Goal: Task Accomplishment & Management: Manage account settings

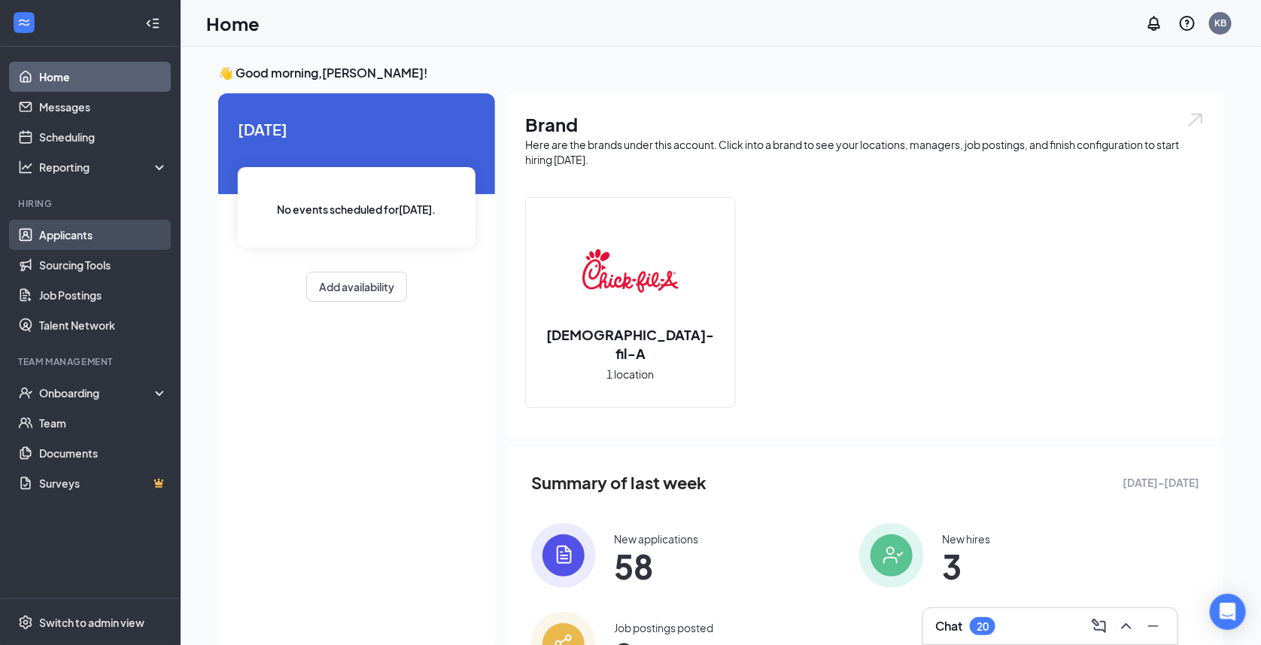
click at [67, 235] on link "Applicants" at bounding box center [103, 235] width 129 height 30
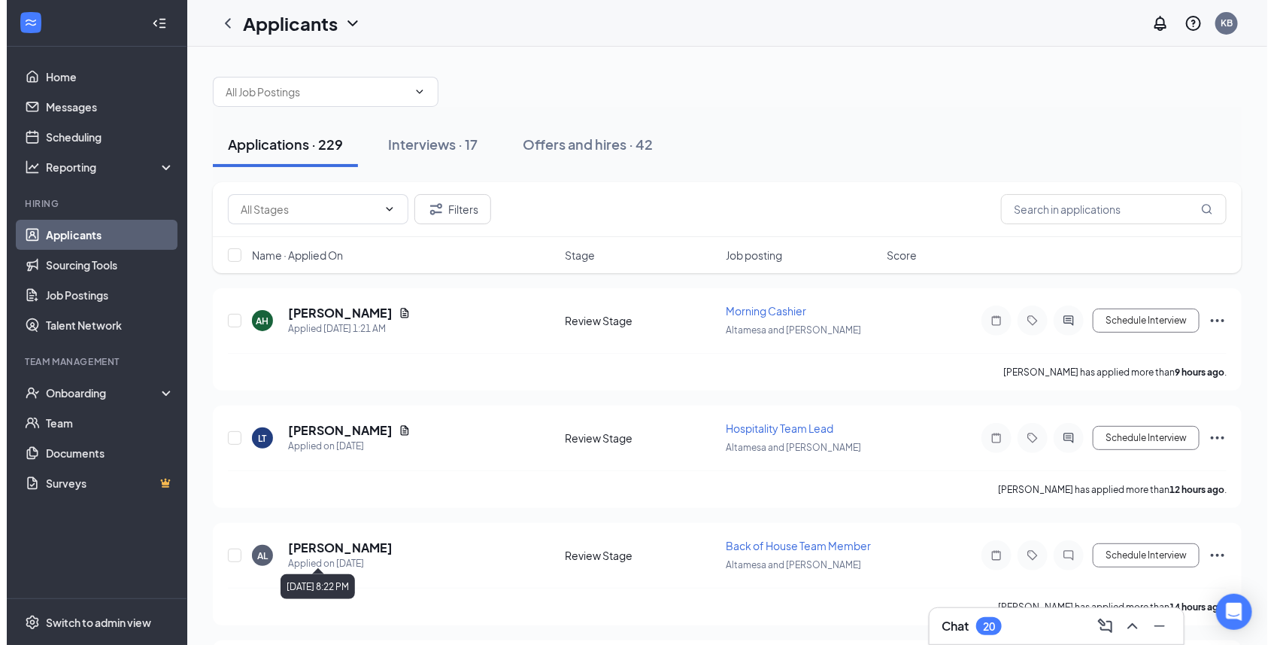
scroll to position [308, 0]
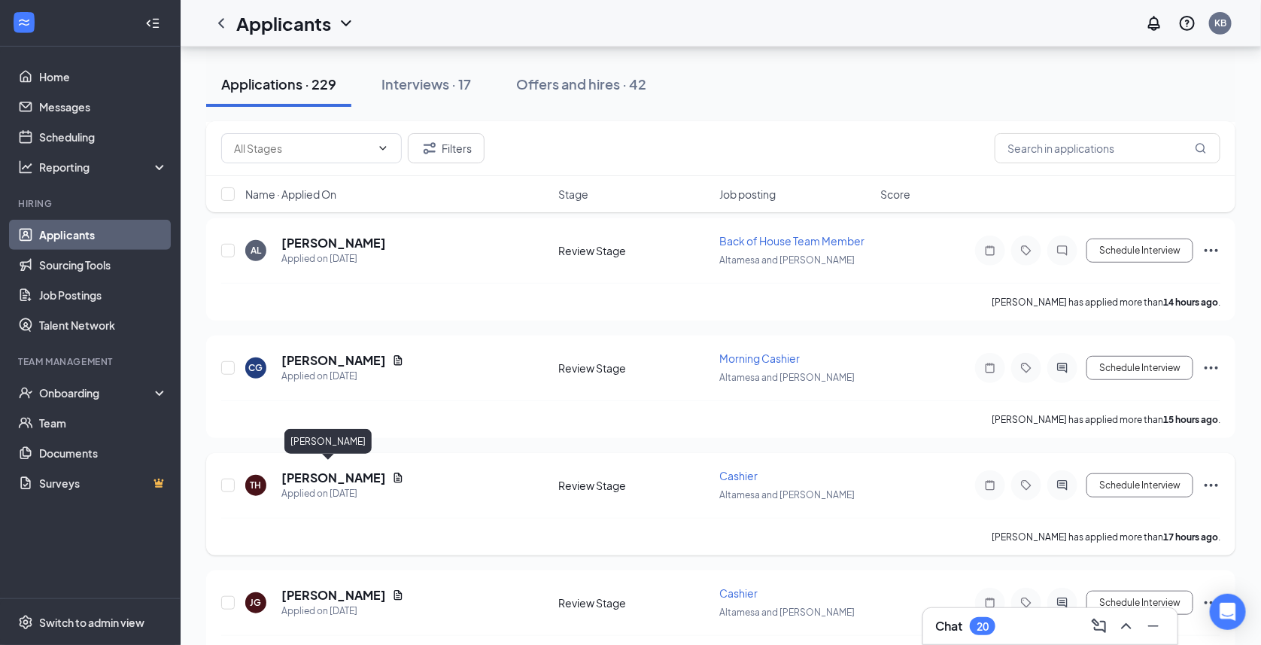
click at [325, 469] on h5 "[PERSON_NAME]" at bounding box center [333, 477] width 105 height 17
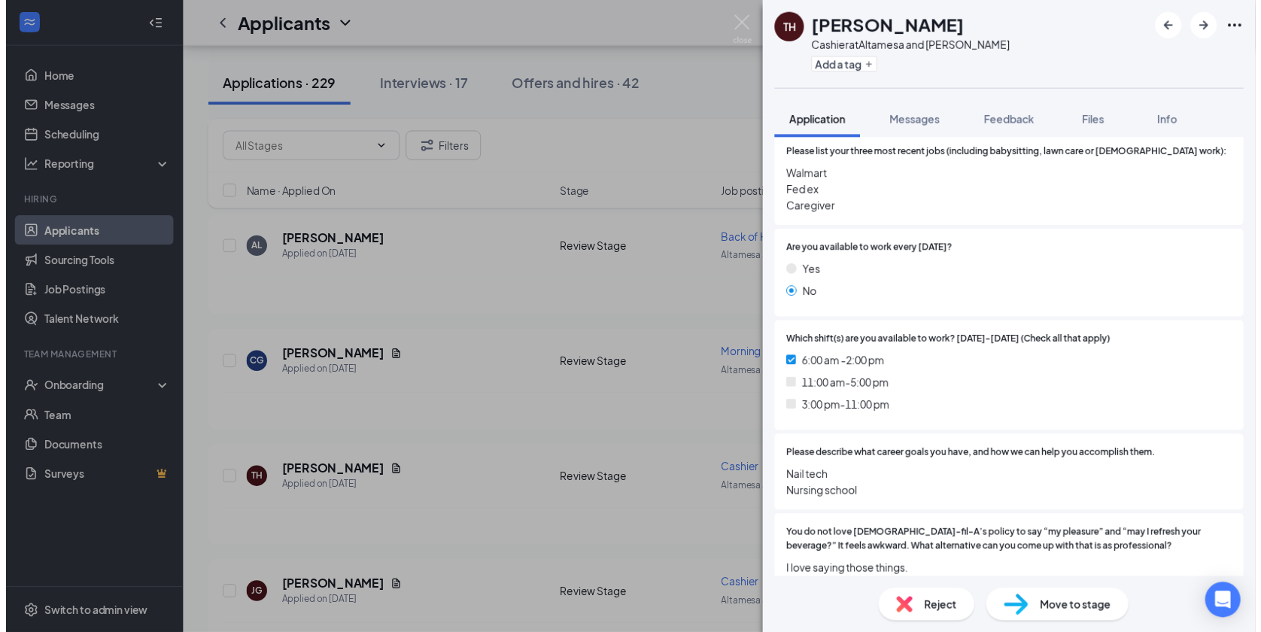
scroll to position [552, 0]
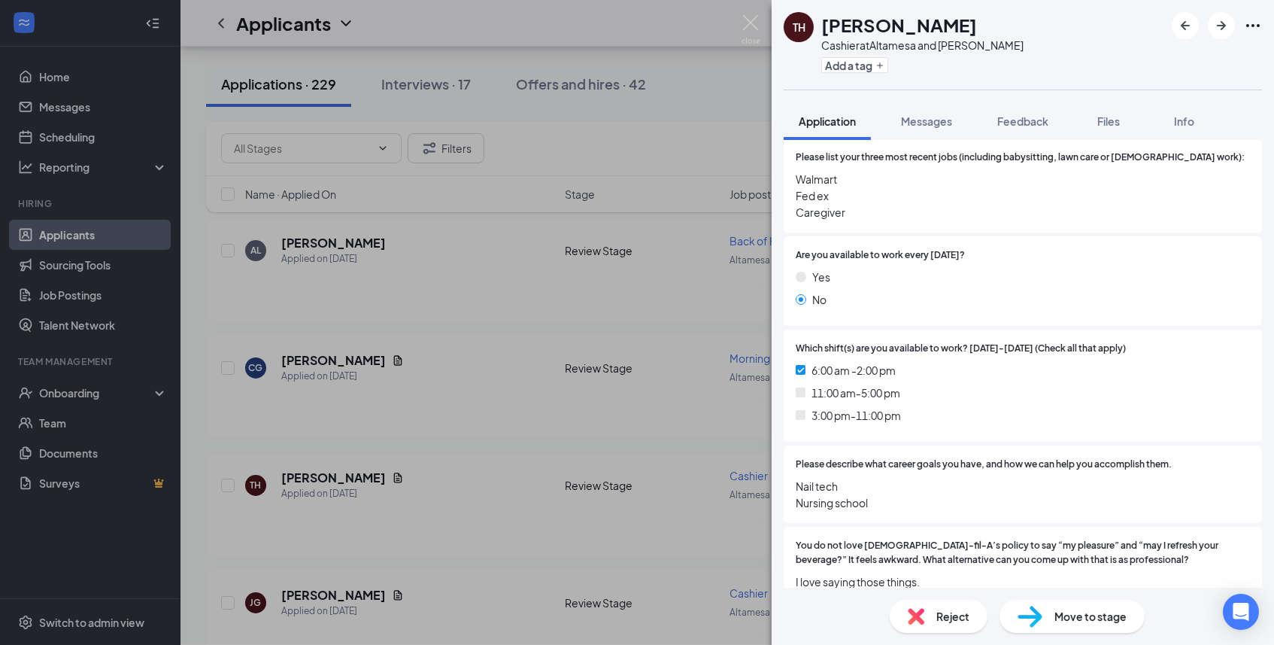
click at [934, 616] on div "Reject" at bounding box center [939, 616] width 98 height 33
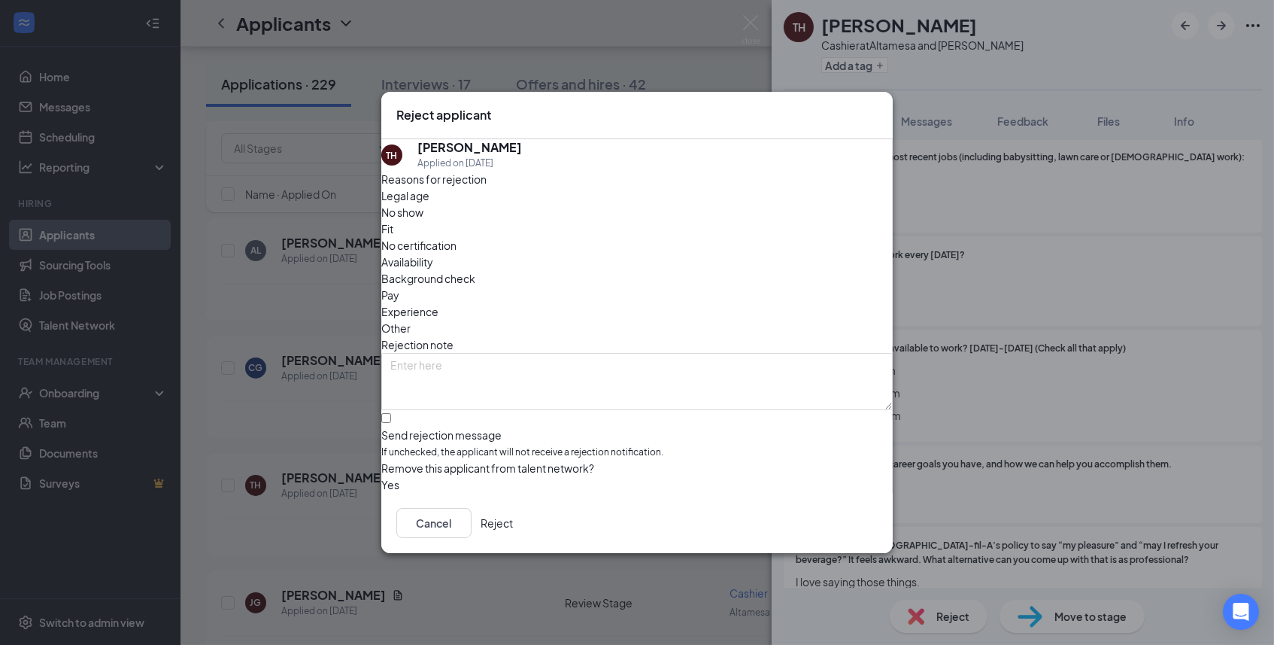
click at [513, 533] on button "Reject" at bounding box center [497, 523] width 32 height 30
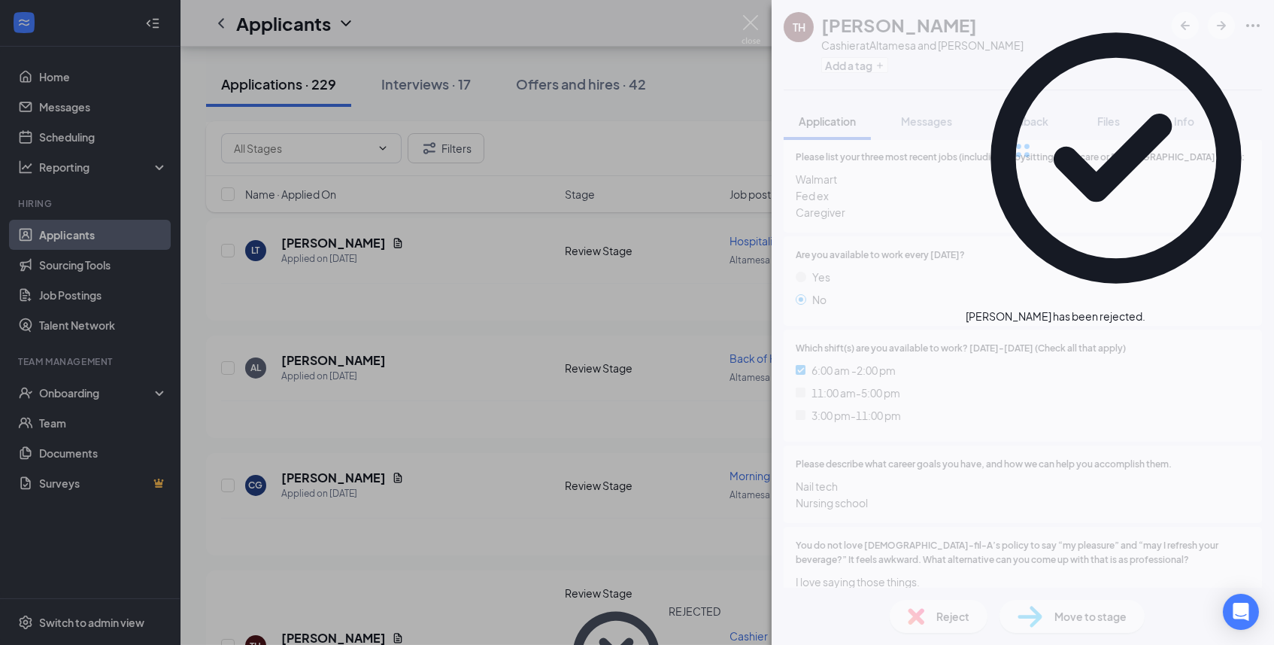
click at [492, 579] on div "TH [PERSON_NAME] Cashier at Altamesa and [PERSON_NAME] Add a tag Application Me…" at bounding box center [637, 322] width 1274 height 645
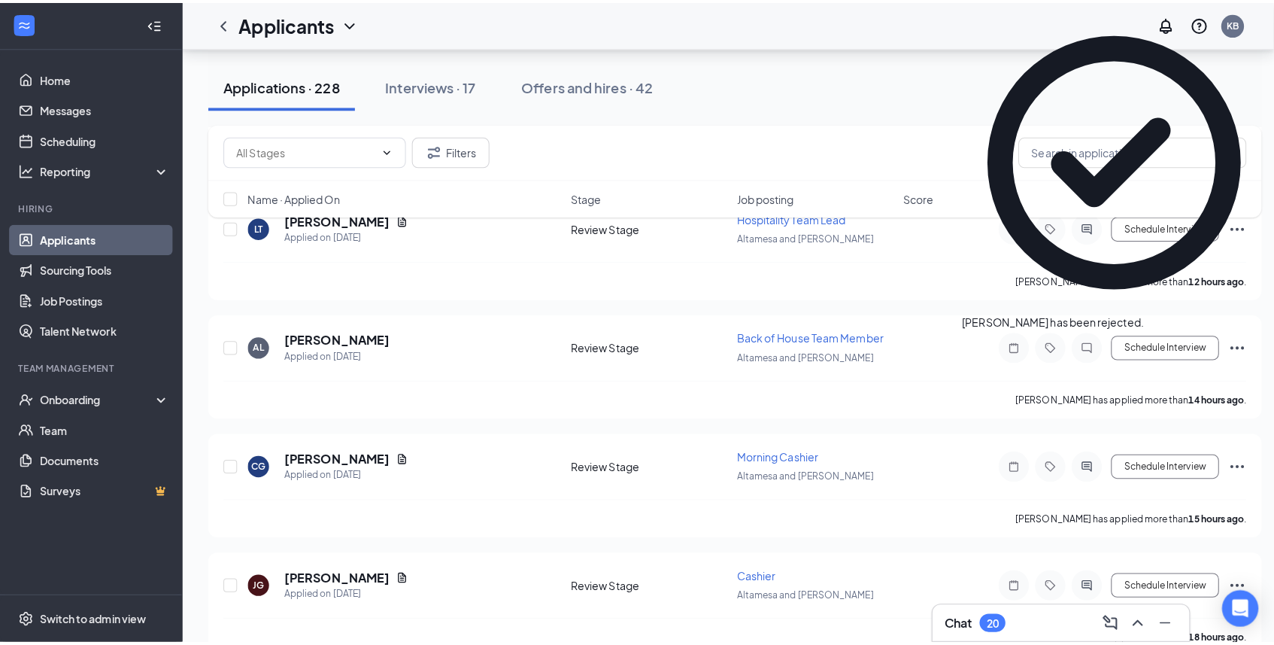
scroll to position [391, 0]
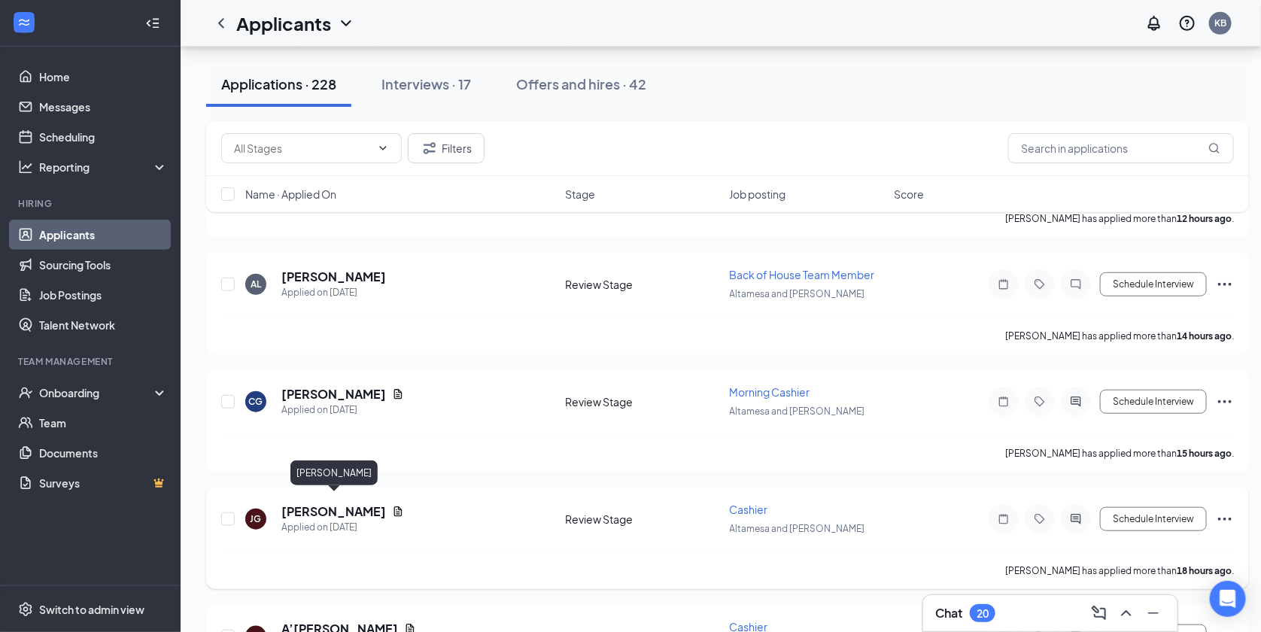
click at [334, 503] on h5 "[PERSON_NAME]" at bounding box center [333, 511] width 105 height 17
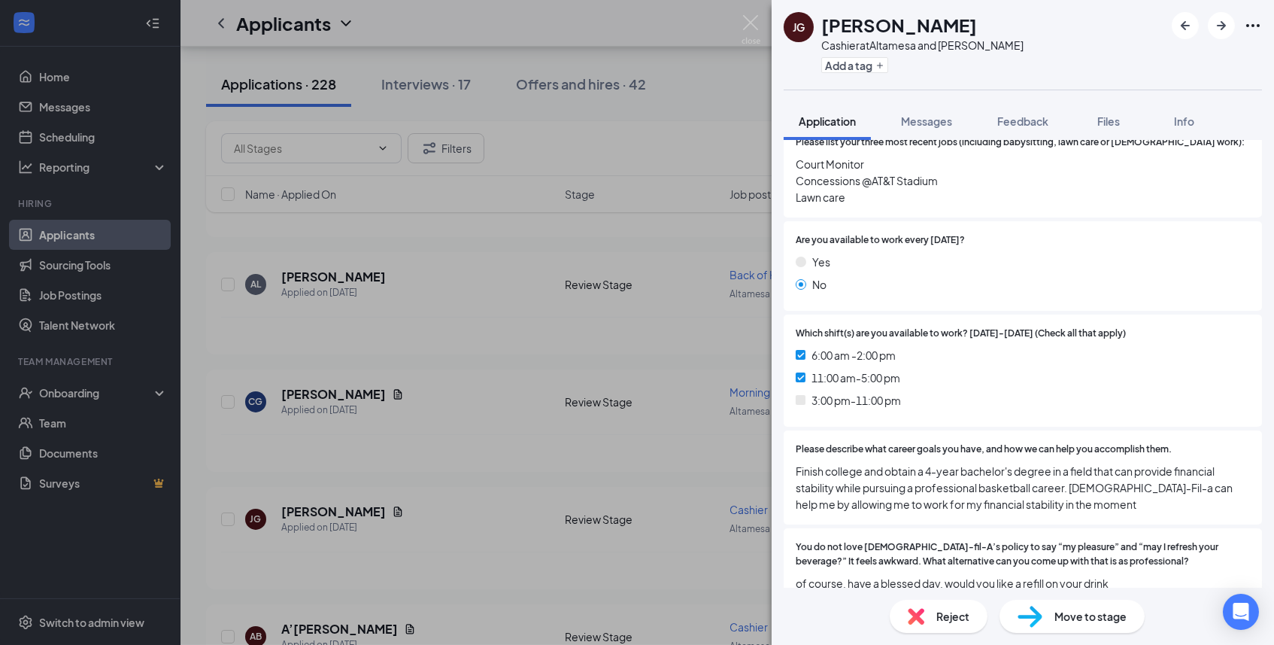
scroll to position [698, 0]
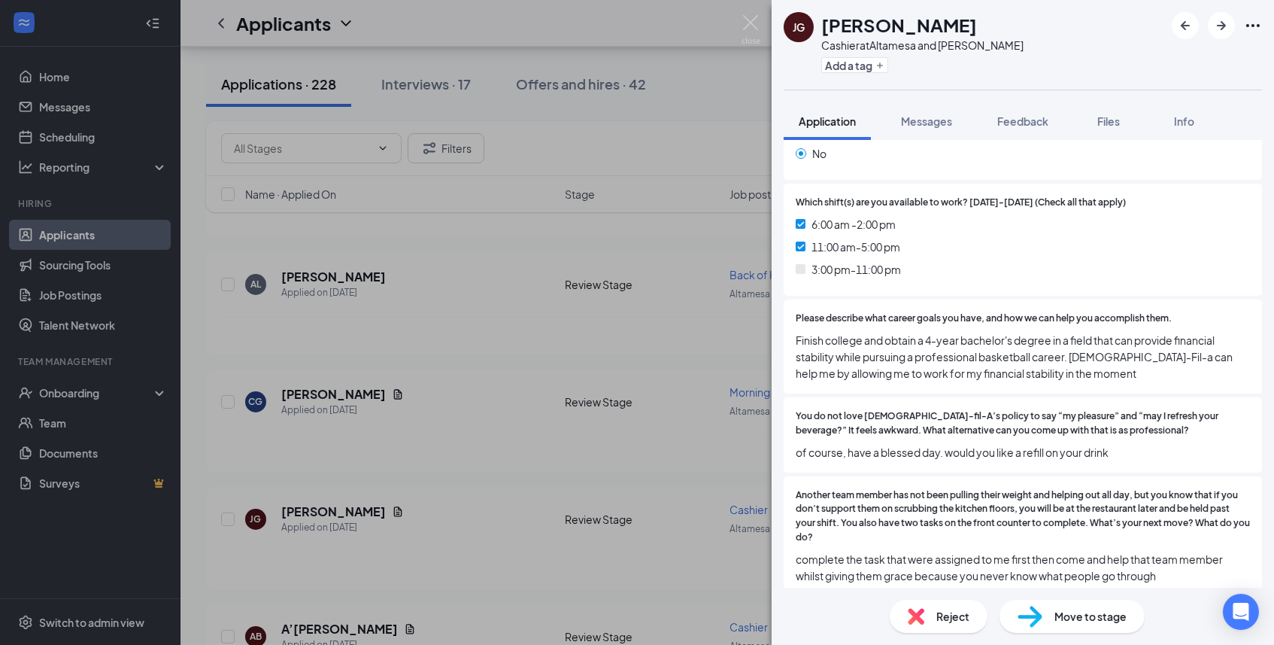
click at [959, 611] on span "Reject" at bounding box center [953, 616] width 33 height 17
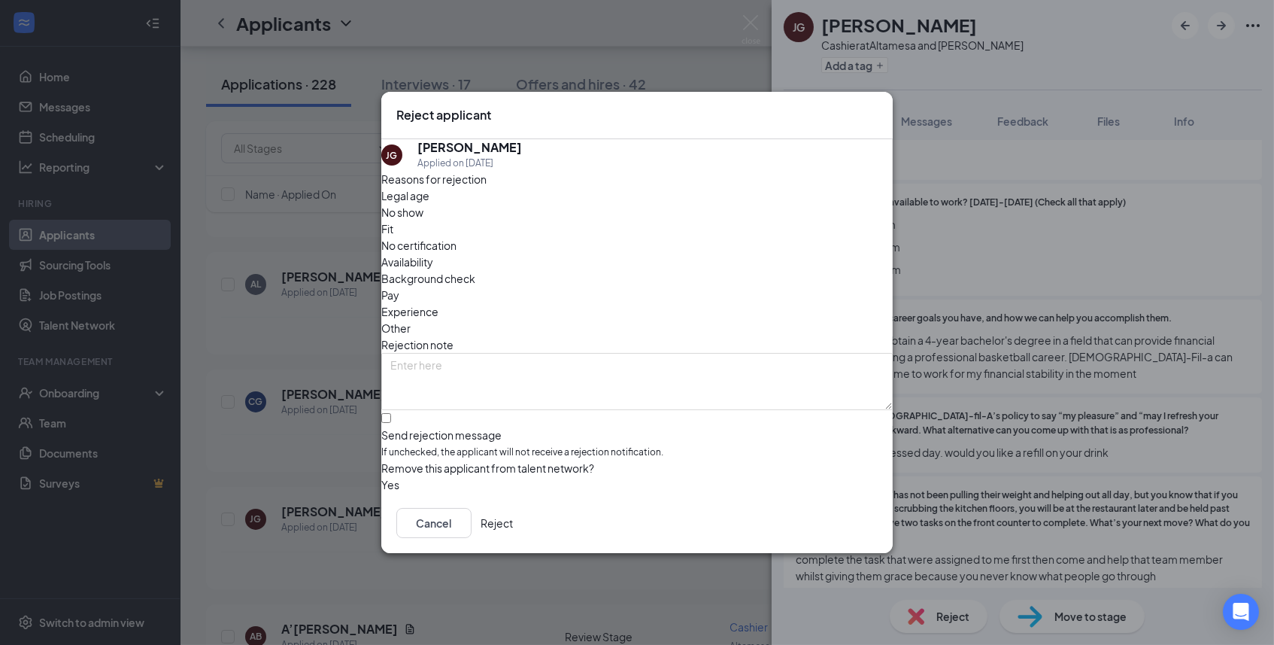
click at [513, 513] on button "Reject" at bounding box center [497, 523] width 32 height 30
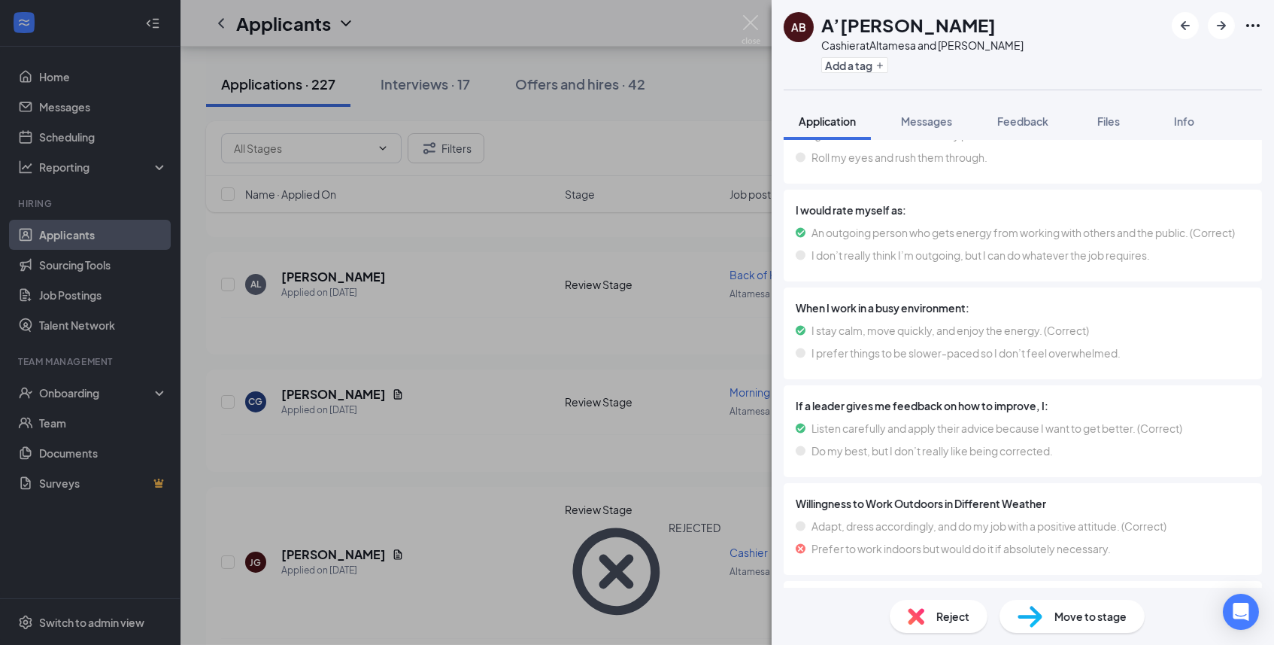
scroll to position [5248, 0]
click at [959, 620] on span "Reject" at bounding box center [953, 616] width 33 height 17
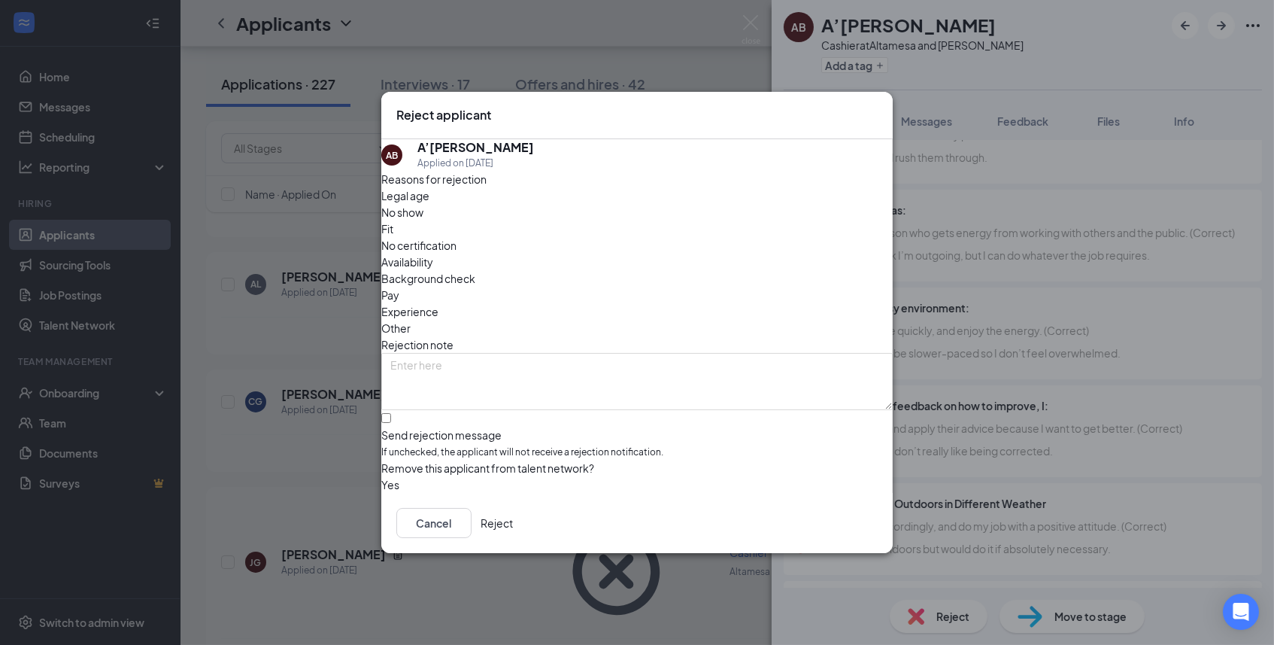
click at [513, 523] on button "Reject" at bounding box center [497, 523] width 32 height 30
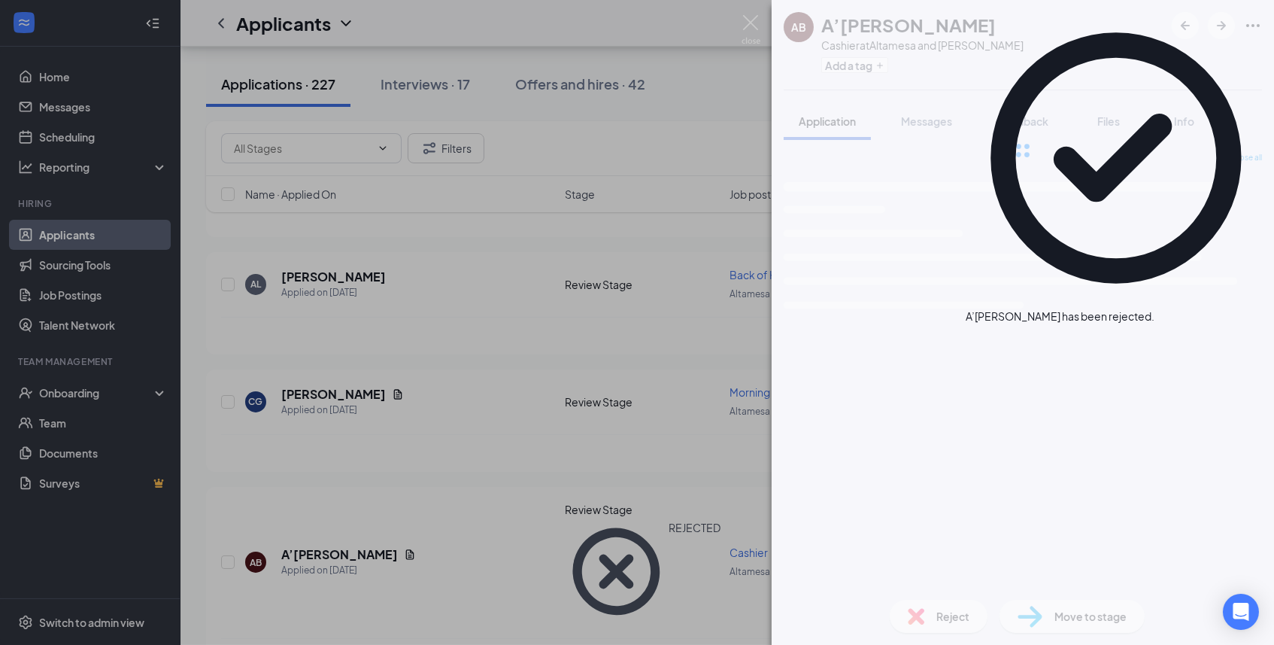
click at [622, 538] on div "AB A’[PERSON_NAME] Cashier at Altamesa and [PERSON_NAME] Add a tag Application …" at bounding box center [637, 322] width 1274 height 645
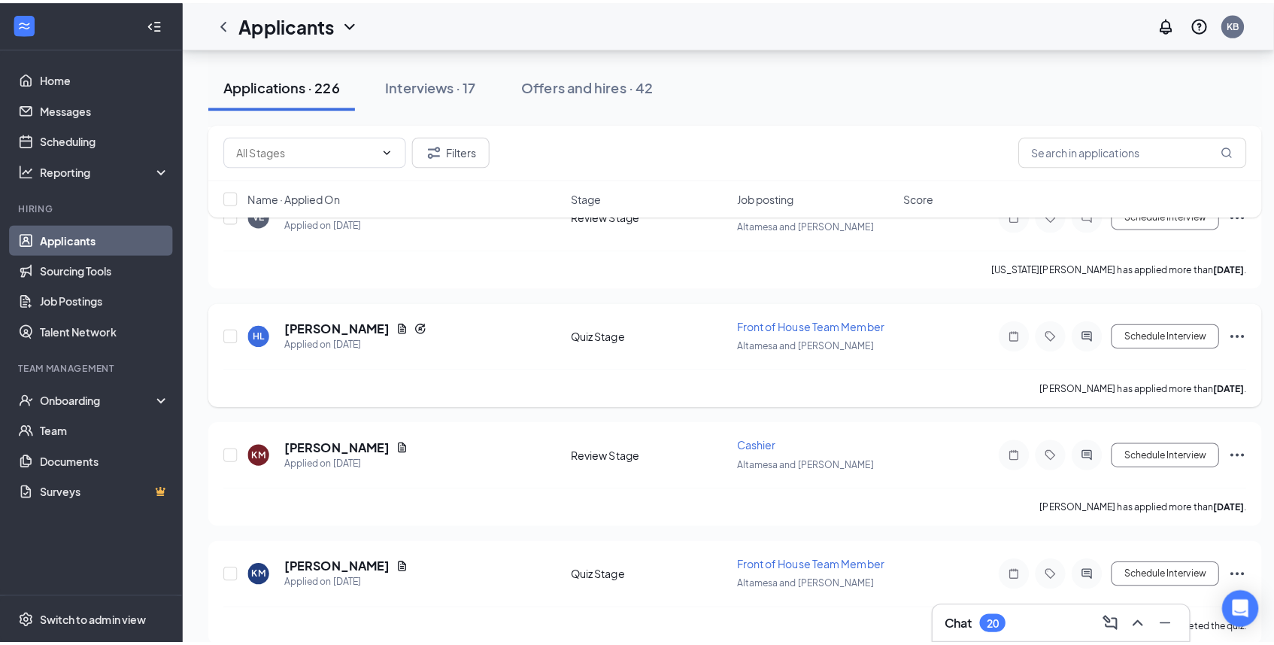
scroll to position [929, 0]
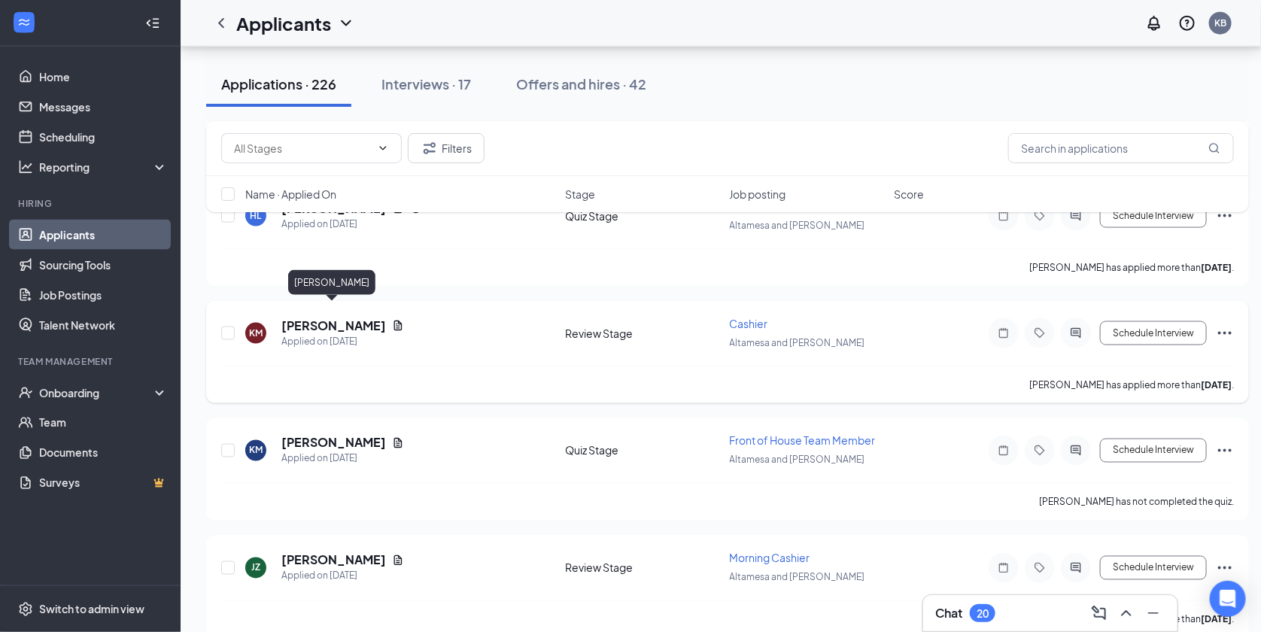
click at [310, 317] on h5 "[PERSON_NAME]" at bounding box center [333, 325] width 105 height 17
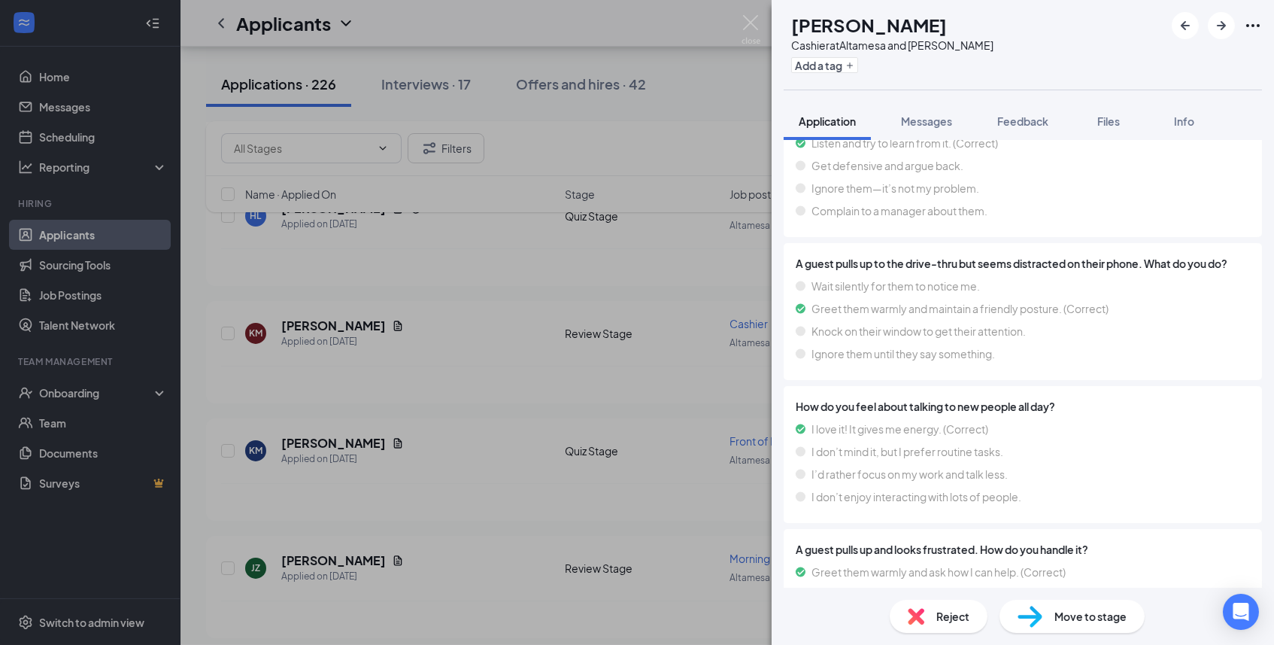
scroll to position [4919, 0]
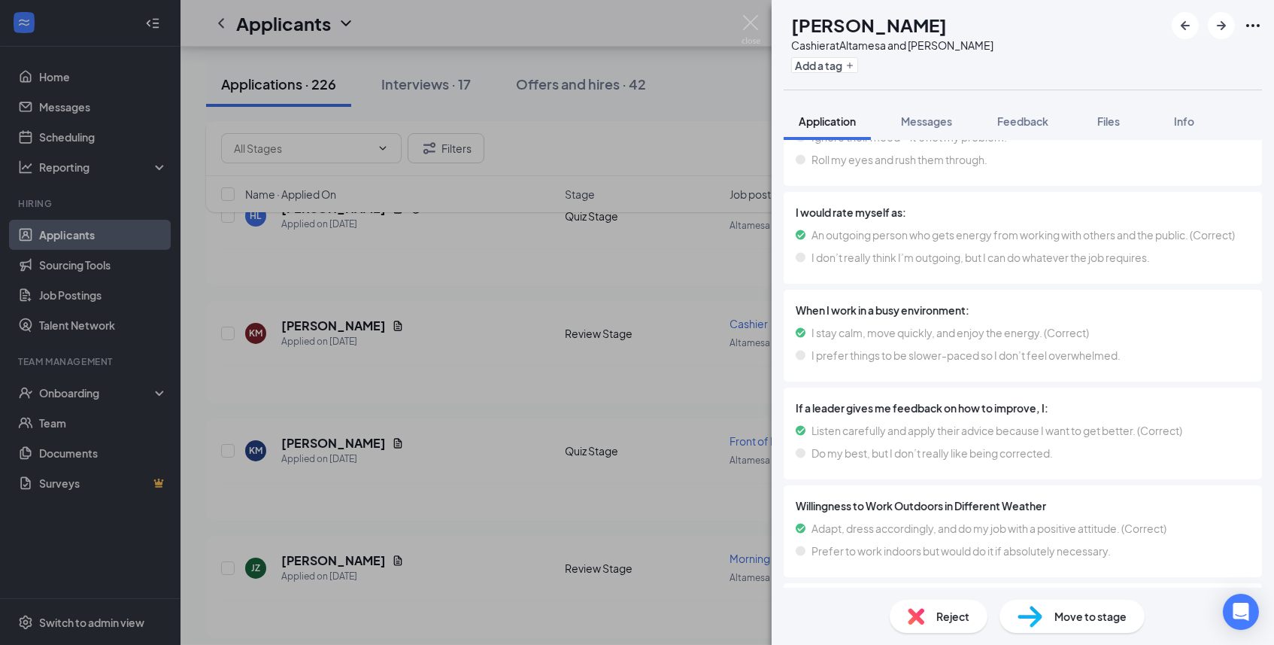
click at [928, 618] on div "Reject" at bounding box center [939, 616] width 98 height 33
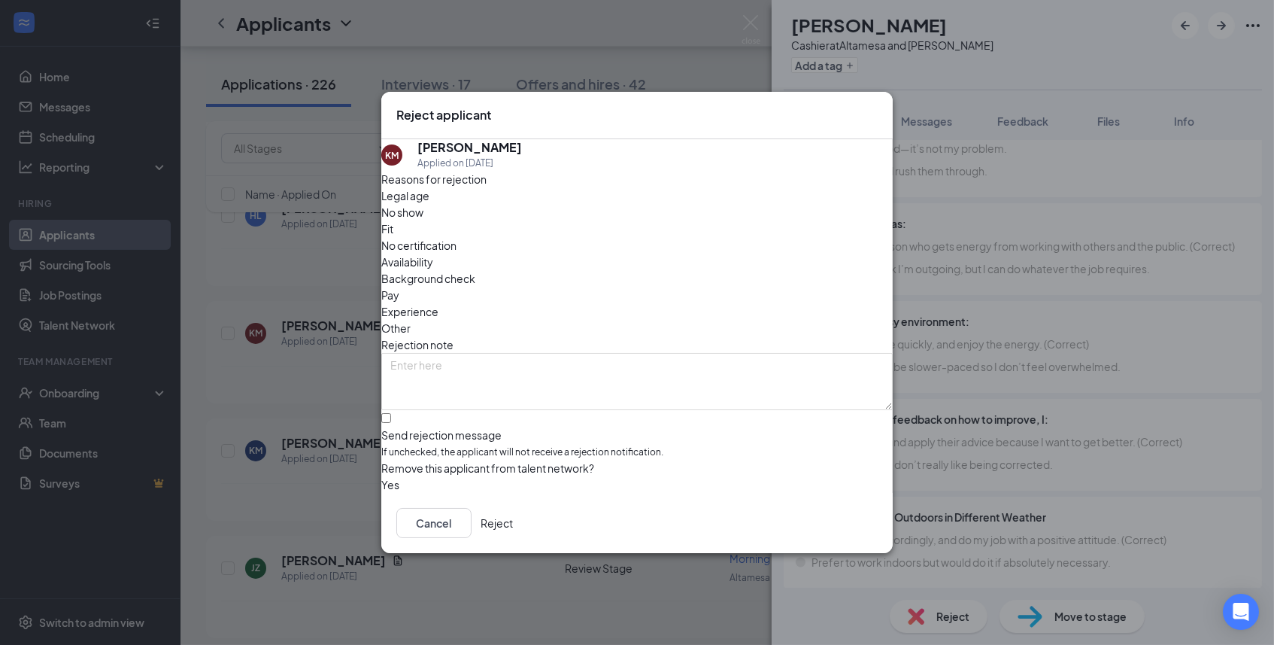
click at [513, 518] on button "Reject" at bounding box center [497, 523] width 32 height 30
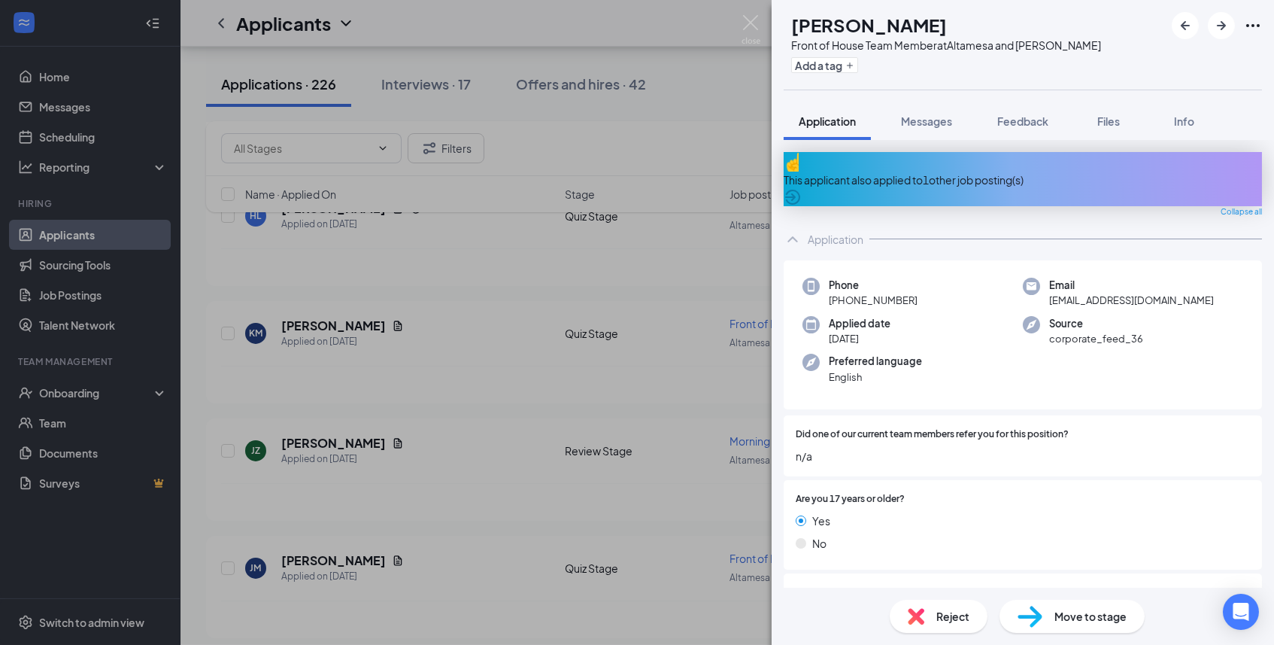
click at [603, 329] on div "KM [PERSON_NAME] Front of House Team Member at Altamesa and [PERSON_NAME] Add a…" at bounding box center [637, 322] width 1274 height 645
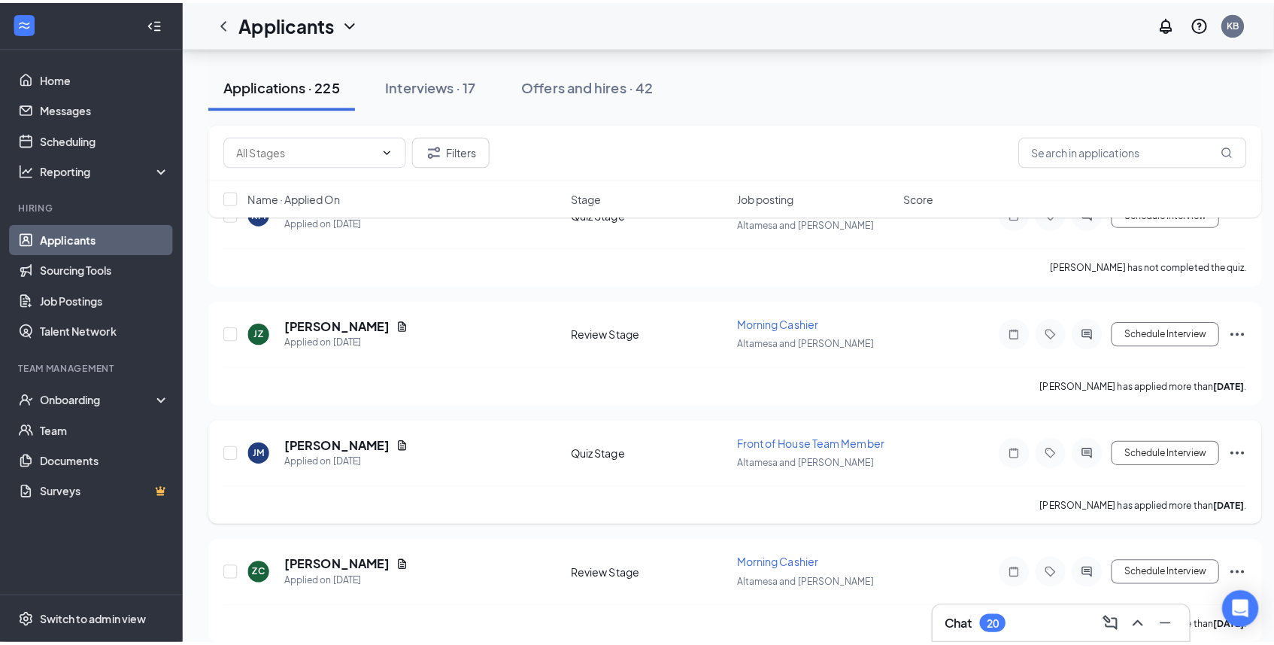
scroll to position [1126, 0]
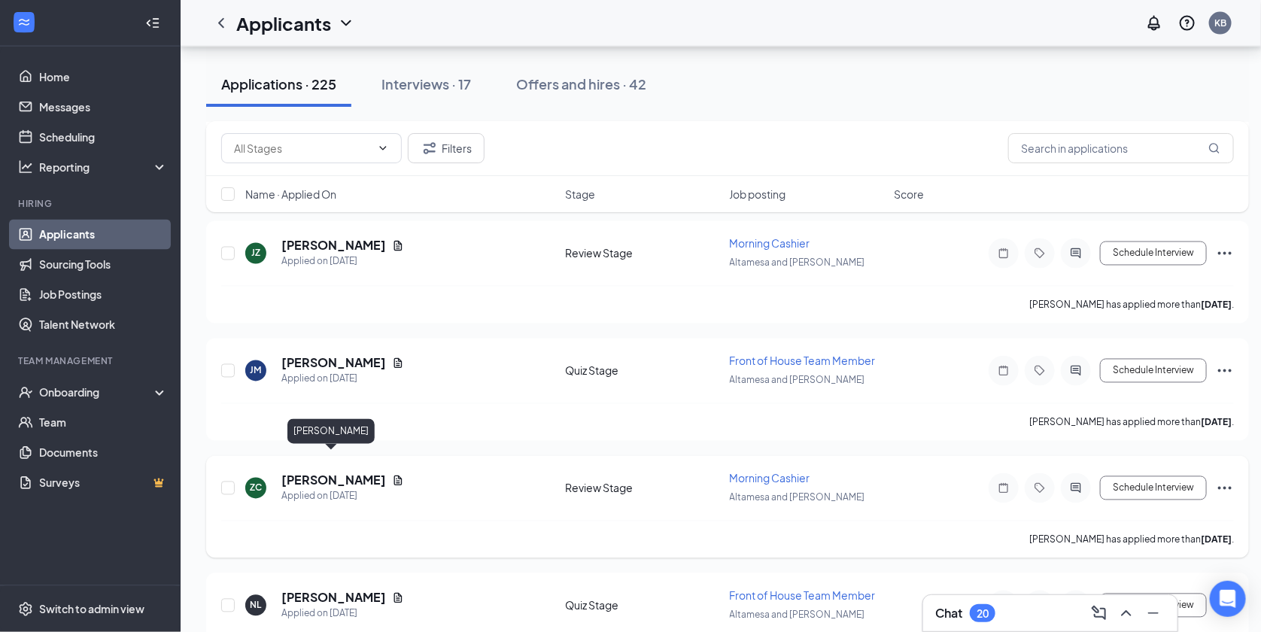
click at [357, 472] on h5 "[PERSON_NAME]" at bounding box center [333, 480] width 105 height 17
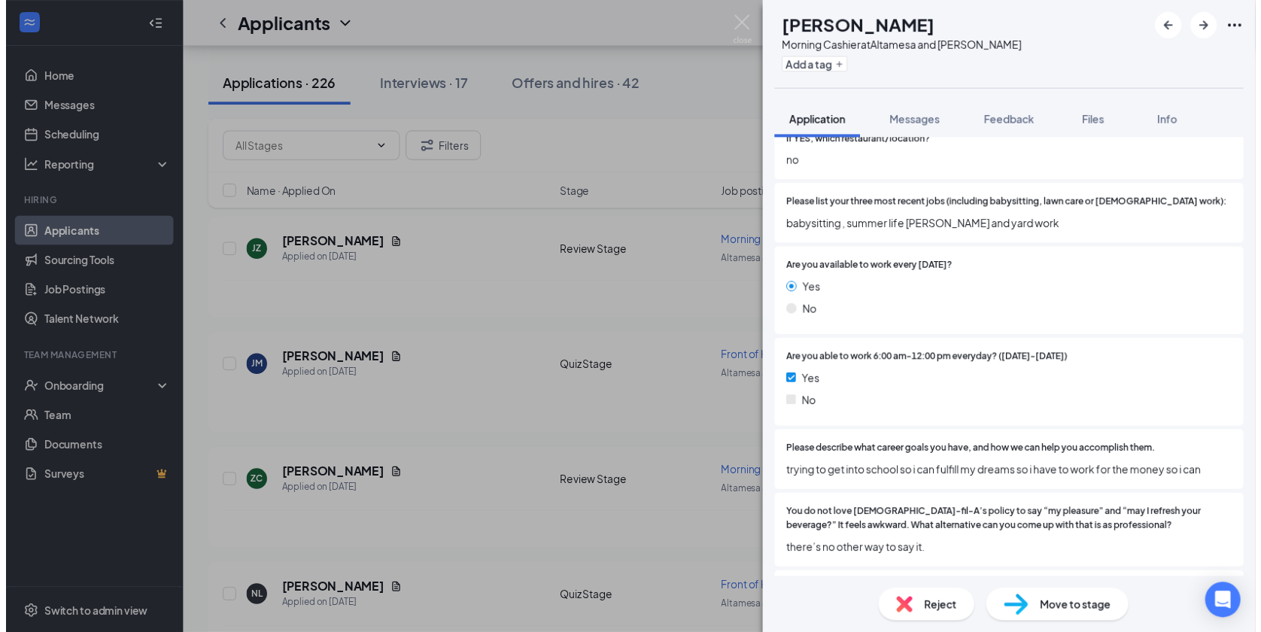
scroll to position [529, 0]
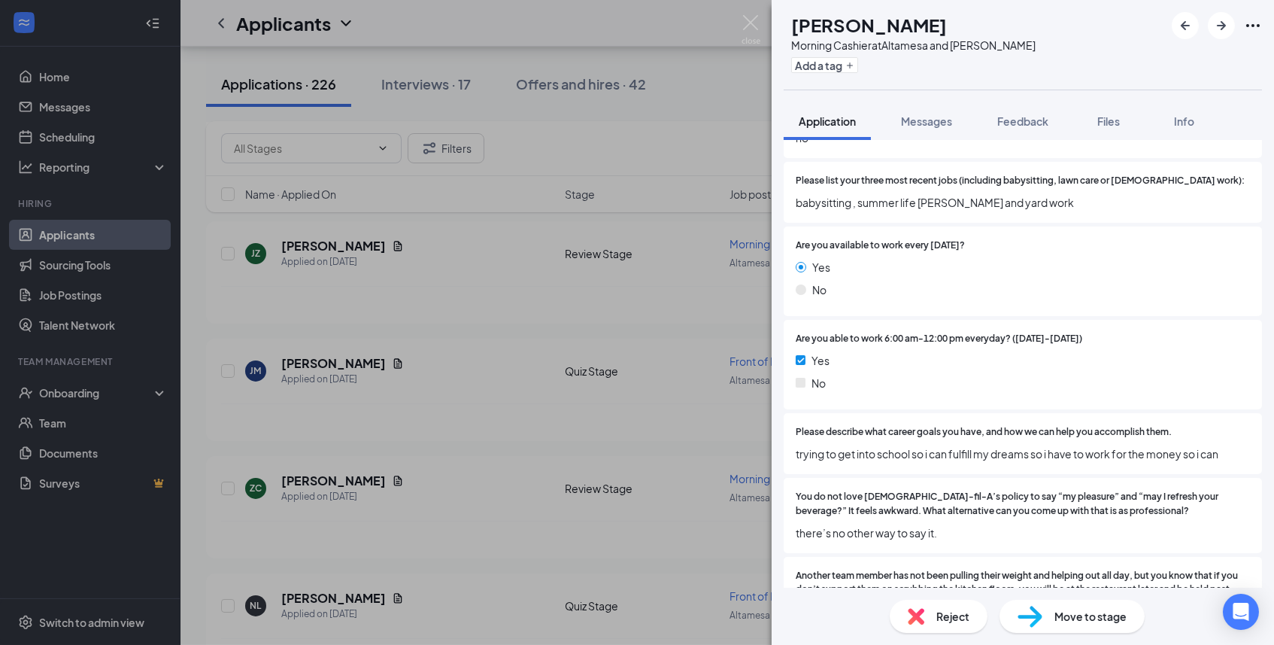
click at [653, 515] on div "[PERSON_NAME] Morning Cashier at Altamesa and [PERSON_NAME] Add a tag Applicati…" at bounding box center [637, 322] width 1274 height 645
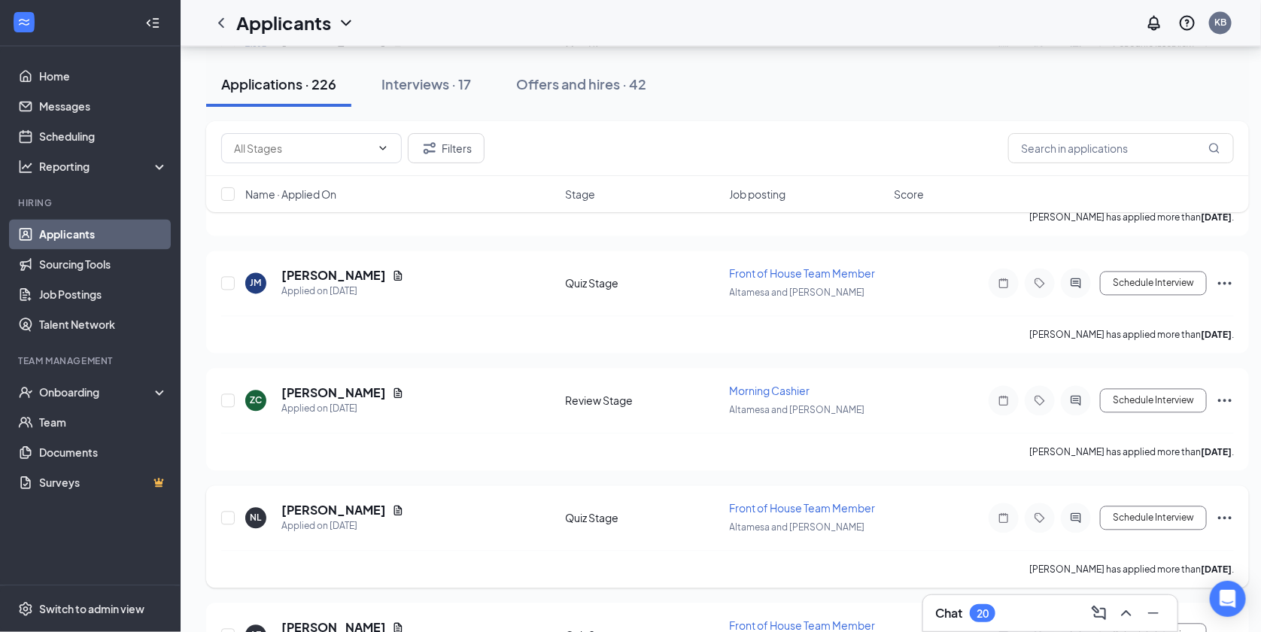
scroll to position [1465, 0]
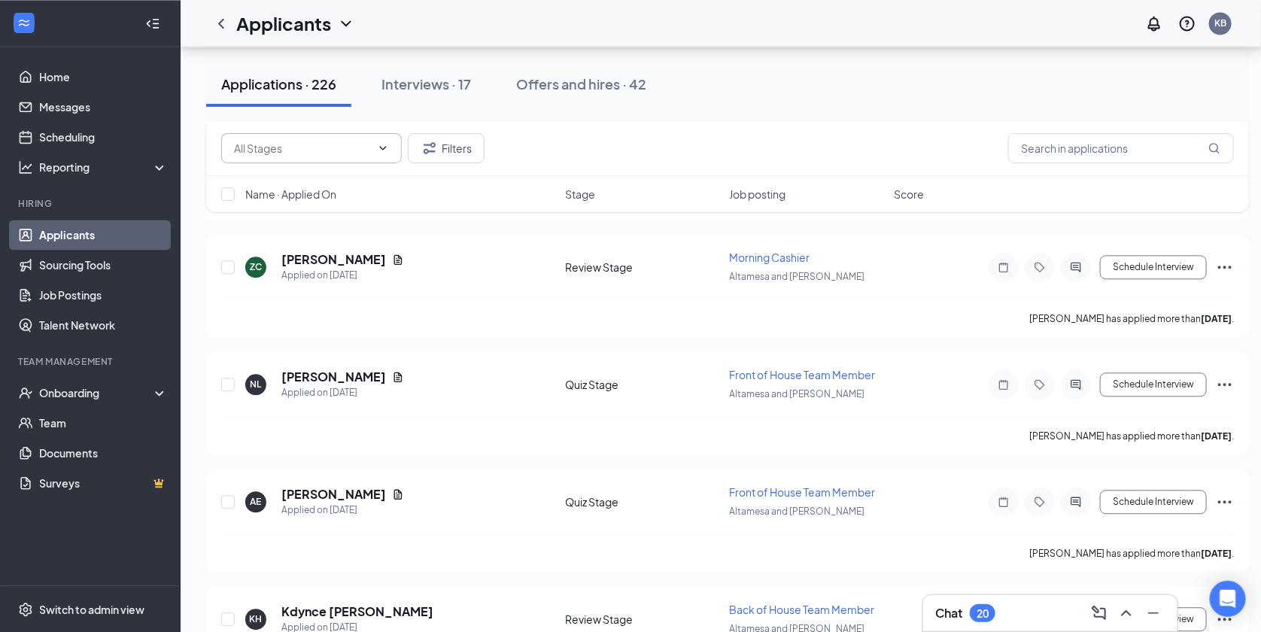
click at [385, 146] on icon "ChevronDown" at bounding box center [383, 148] width 12 height 12
click at [294, 216] on div "Review Stage (194)" at bounding box center [266, 207] width 93 height 17
type input "Review Stage (194)"
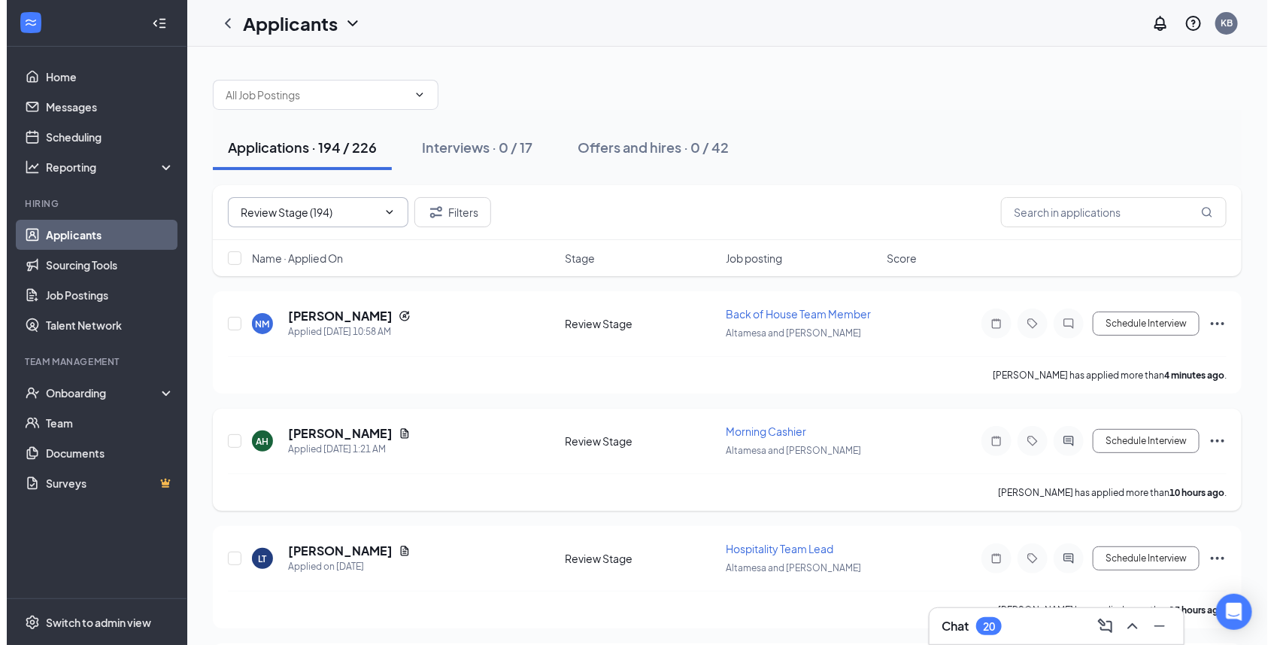
scroll to position [512, 0]
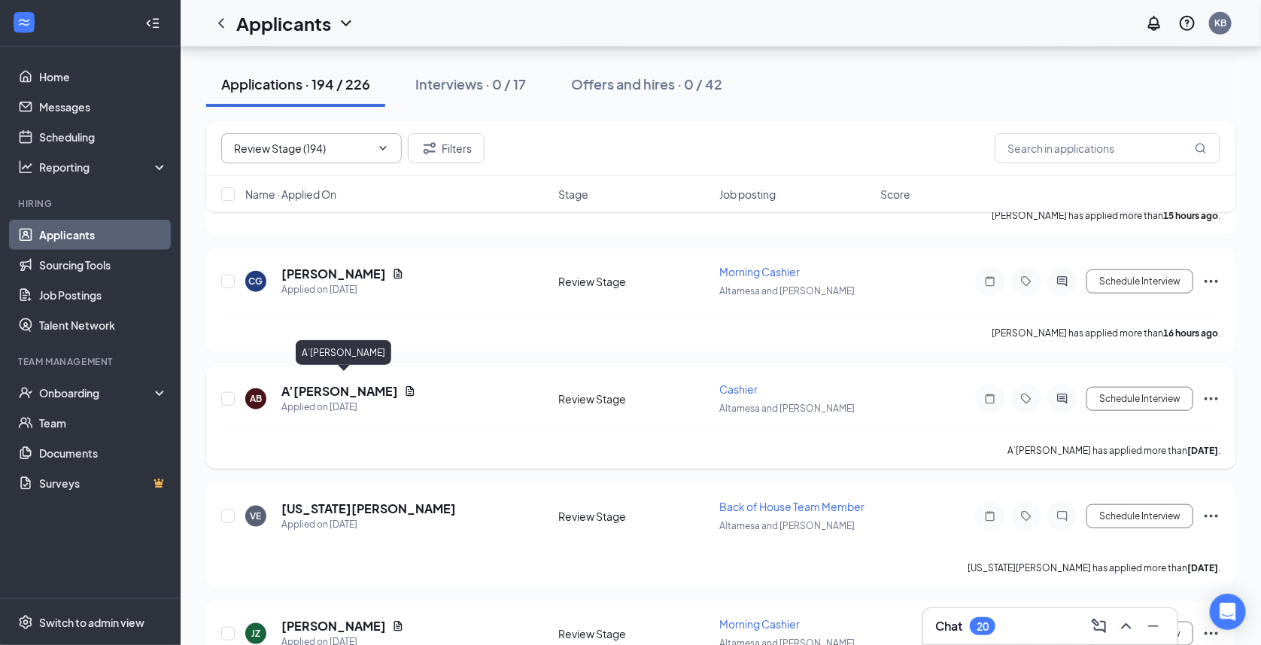
click at [389, 383] on h5 "A’[PERSON_NAME]" at bounding box center [339, 391] width 117 height 17
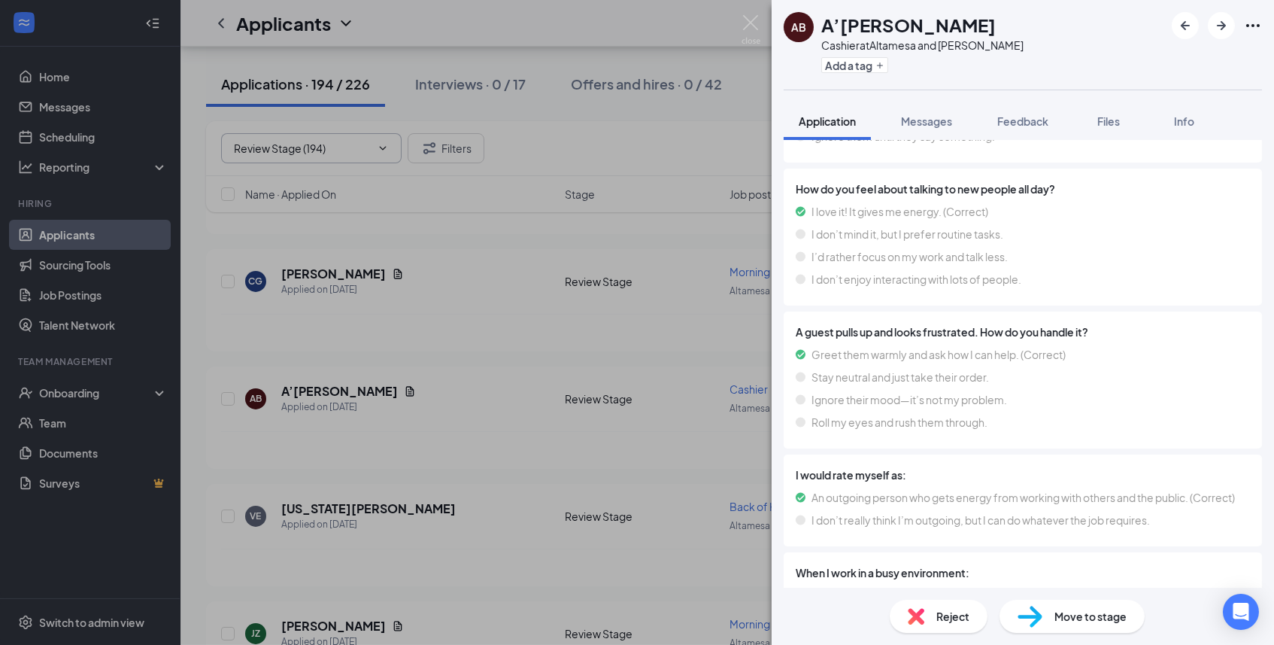
scroll to position [5148, 0]
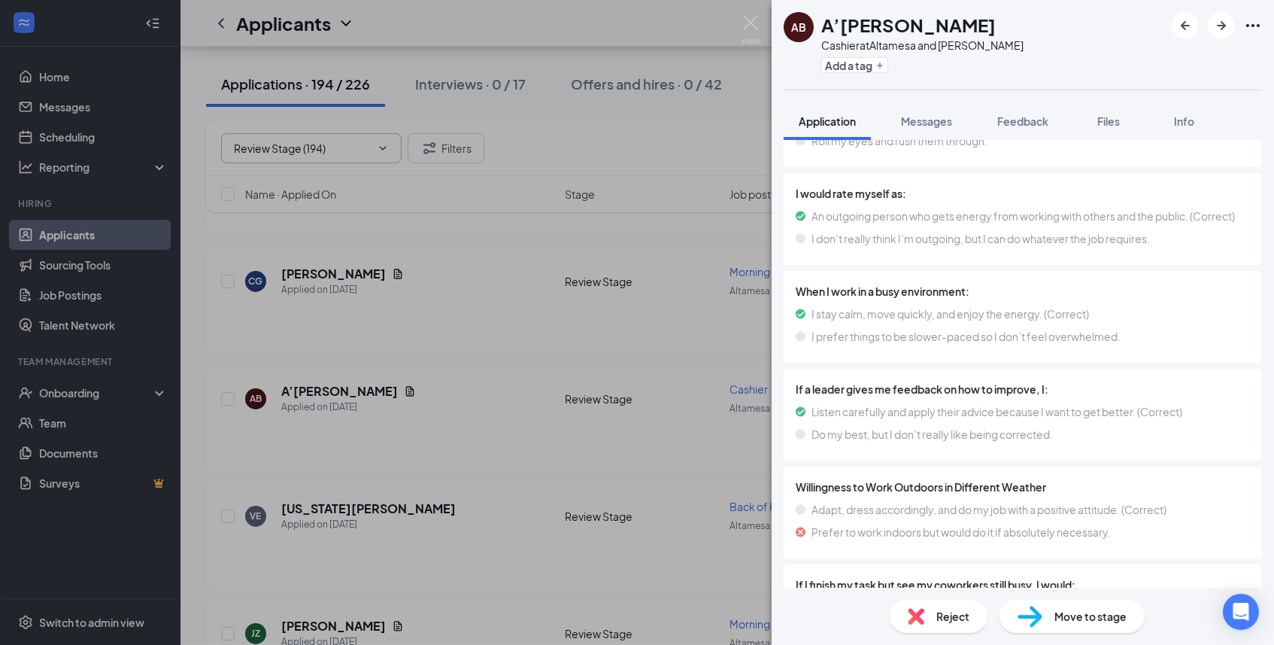
click at [934, 631] on div "Reject" at bounding box center [939, 616] width 98 height 33
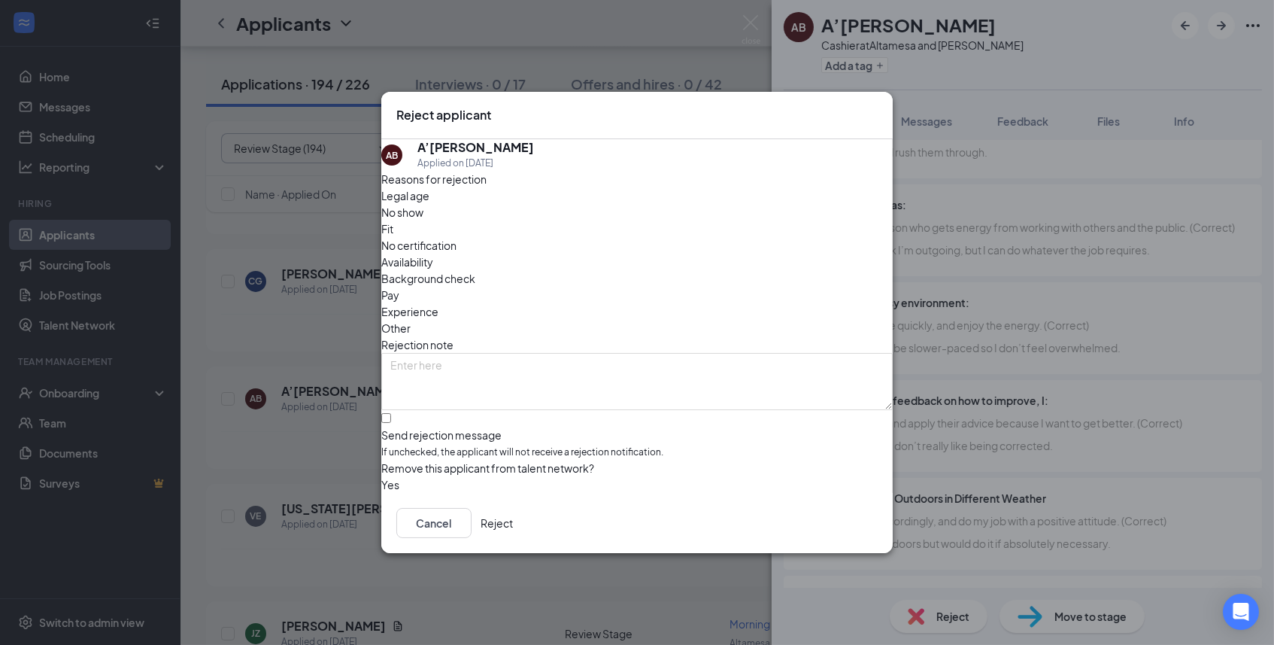
click at [513, 536] on button "Reject" at bounding box center [497, 523] width 32 height 30
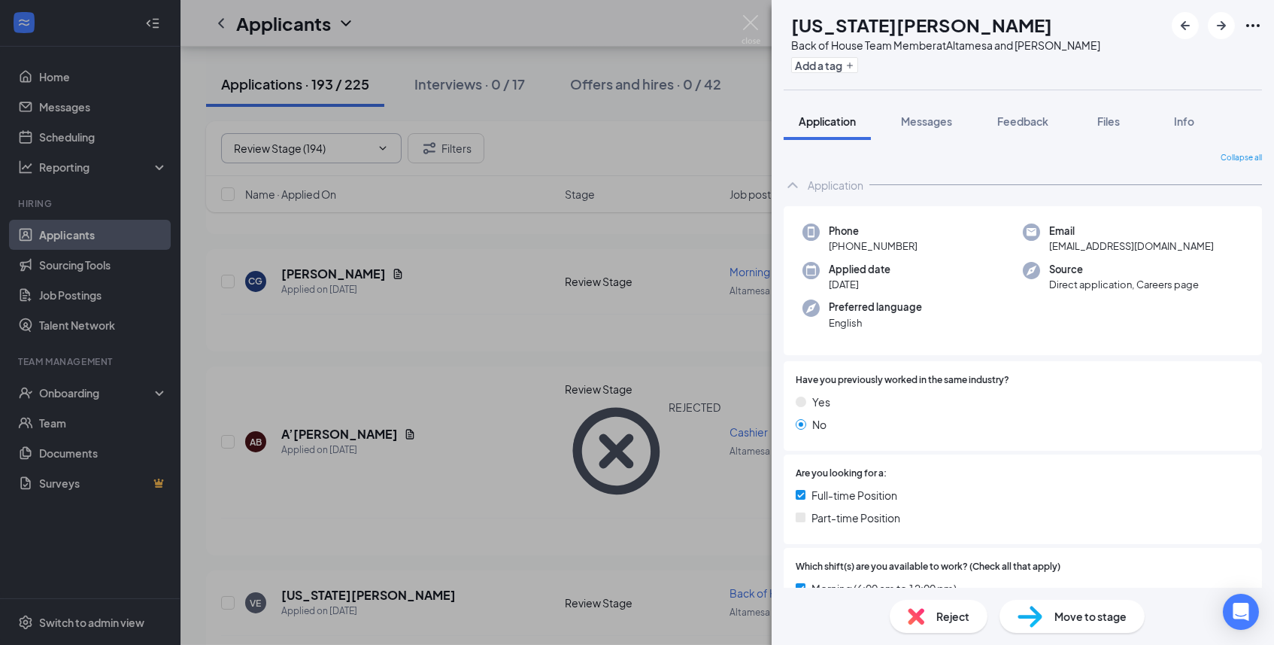
click at [646, 576] on div "VE [US_STATE][PERSON_NAME] Back of House Team Member at Altamesa and [PERSON_NA…" at bounding box center [637, 322] width 1274 height 645
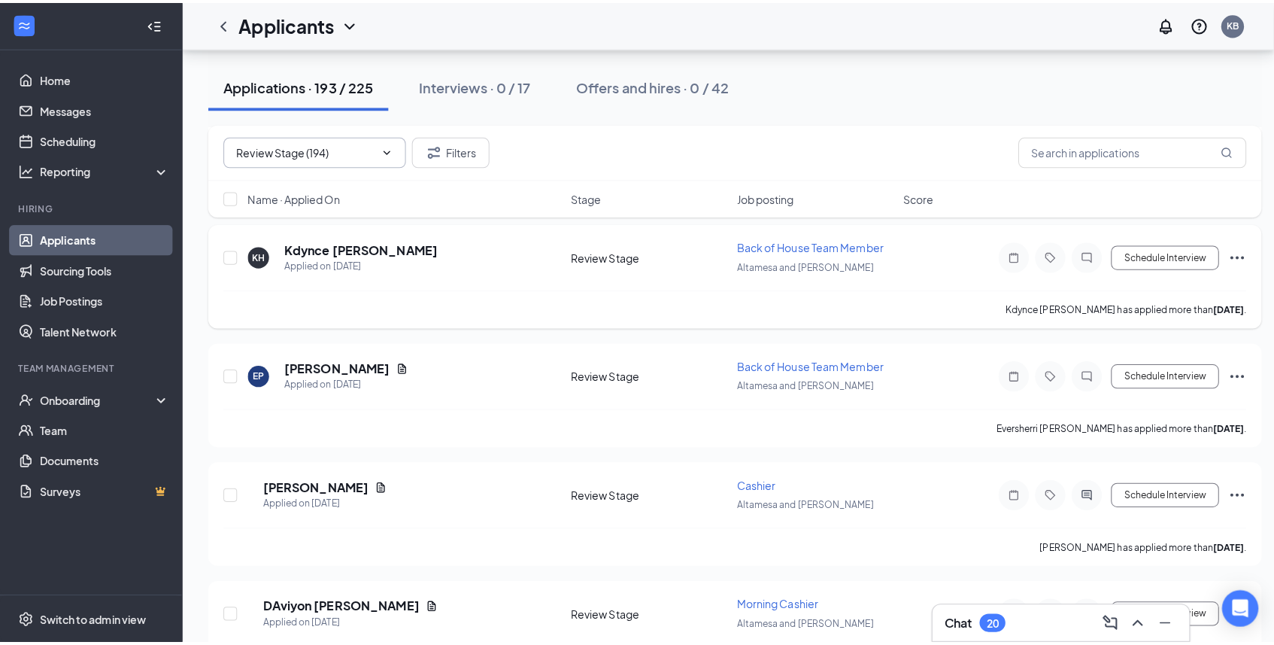
scroll to position [1014, 0]
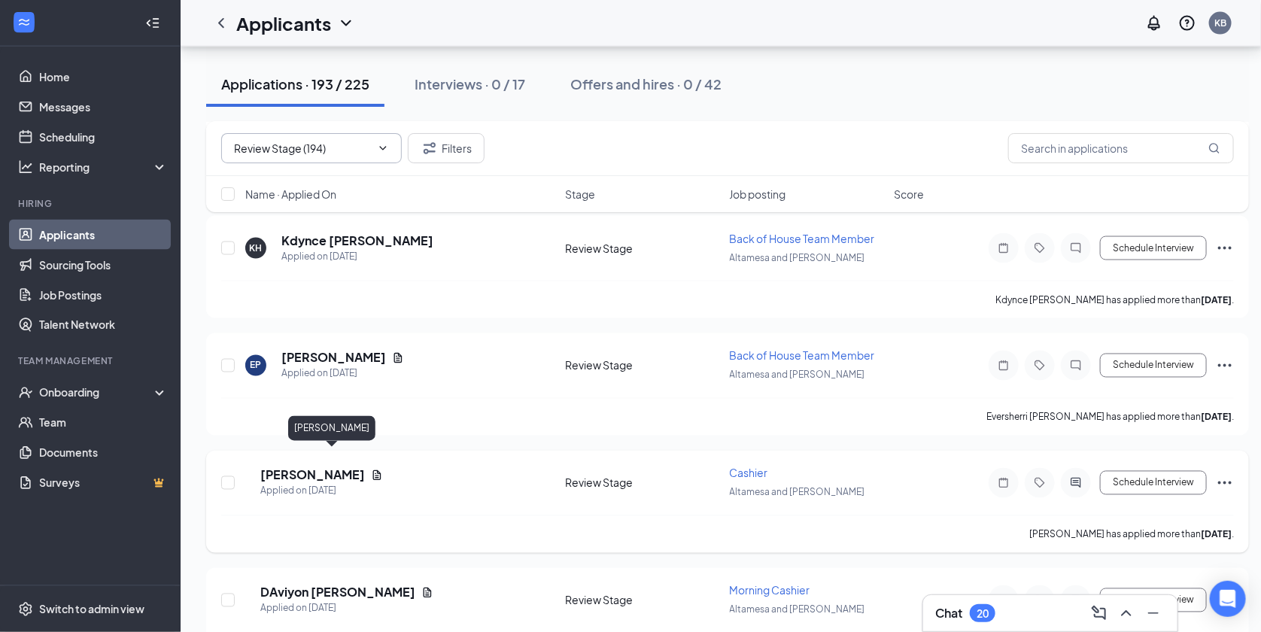
click at [337, 467] on h5 "[PERSON_NAME]" at bounding box center [312, 475] width 105 height 17
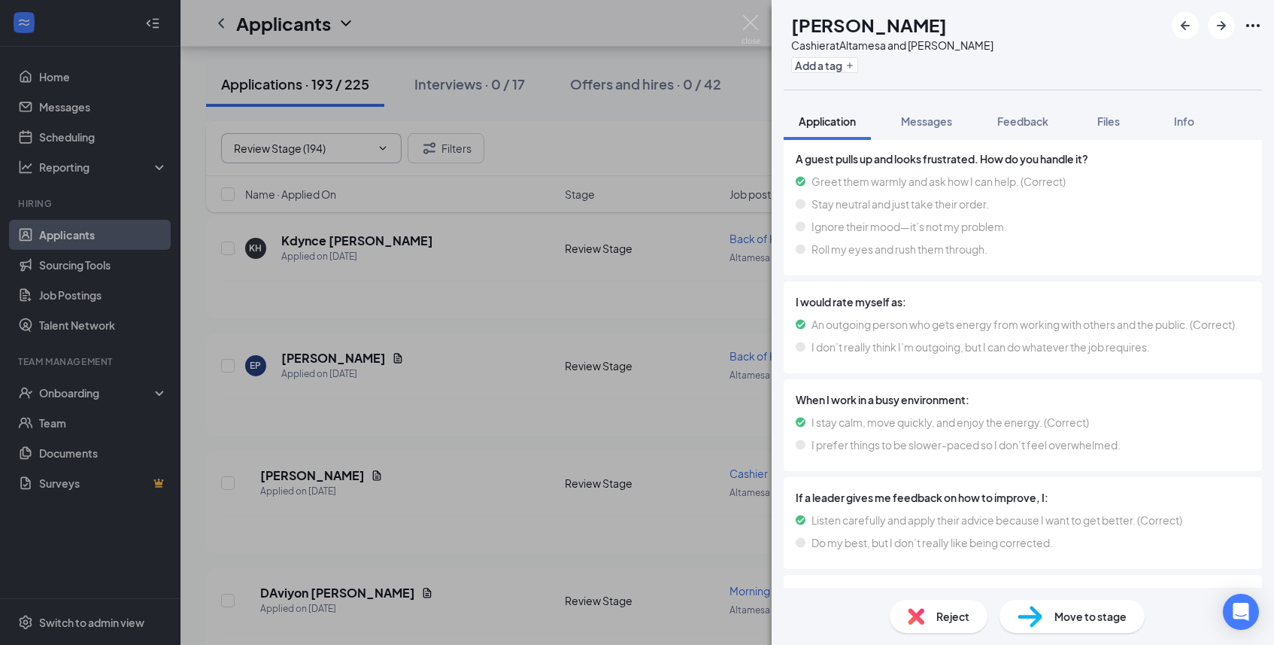
scroll to position [5056, 0]
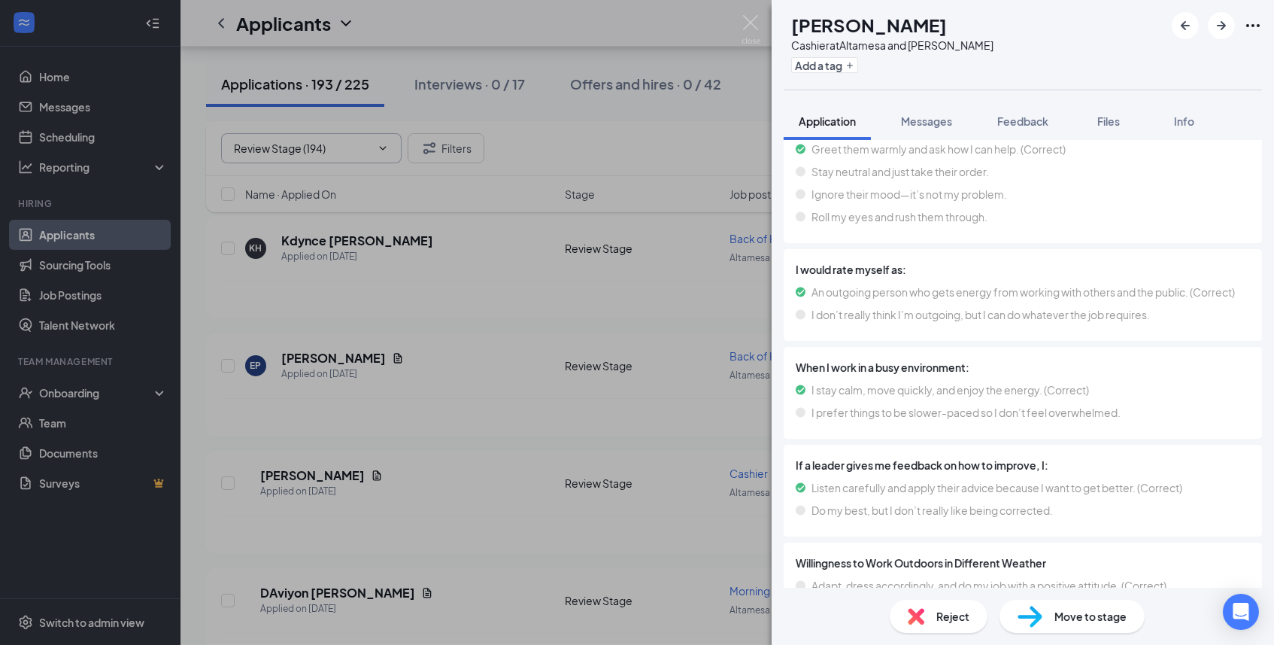
click at [952, 629] on div "Reject" at bounding box center [939, 616] width 98 height 33
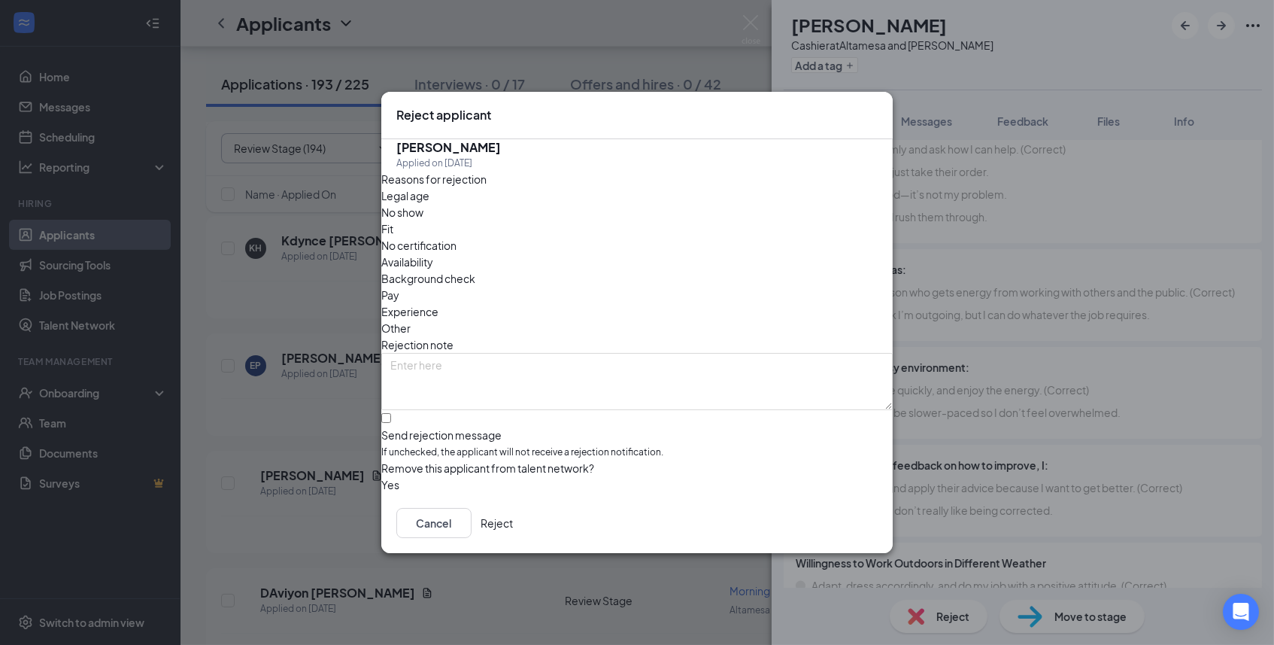
click at [513, 533] on button "Reject" at bounding box center [497, 523] width 32 height 30
